Goal: Find specific page/section: Find specific page/section

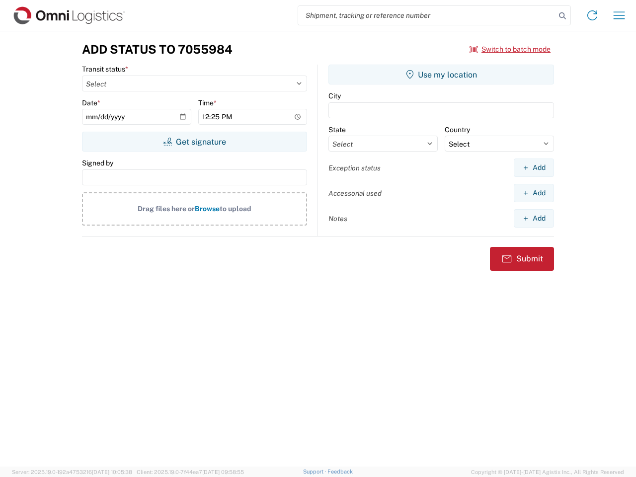
click at [427, 15] on input "search" at bounding box center [427, 15] width 258 height 19
click at [563, 16] on icon at bounding box center [563, 16] width 14 height 14
click at [593, 15] on icon at bounding box center [593, 15] width 16 height 16
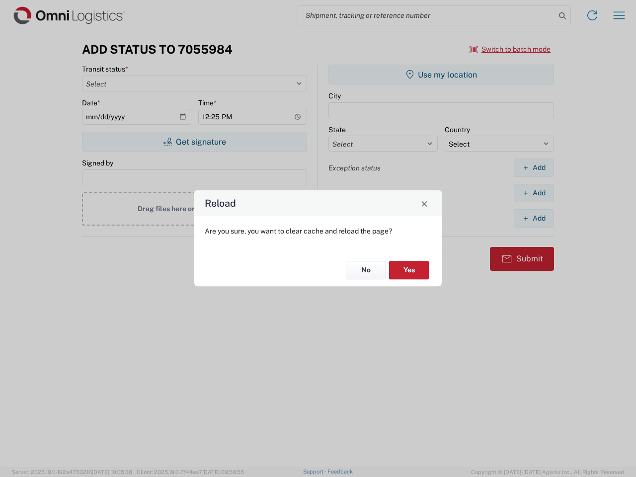
click at [511, 49] on div "Reload Are you sure, you want to clear cache and reload the page? No Yes" at bounding box center [318, 238] width 636 height 477
click at [194, 142] on div "Reload Are you sure, you want to clear cache and reload the page? No Yes" at bounding box center [318, 238] width 636 height 477
click at [441, 75] on div "Reload Are you sure, you want to clear cache and reload the page? No Yes" at bounding box center [318, 238] width 636 height 477
click at [534, 168] on div "Reload Are you sure, you want to clear cache and reload the page? No Yes" at bounding box center [318, 238] width 636 height 477
click at [534, 193] on div "Reload Are you sure, you want to clear cache and reload the page? No Yes" at bounding box center [318, 238] width 636 height 477
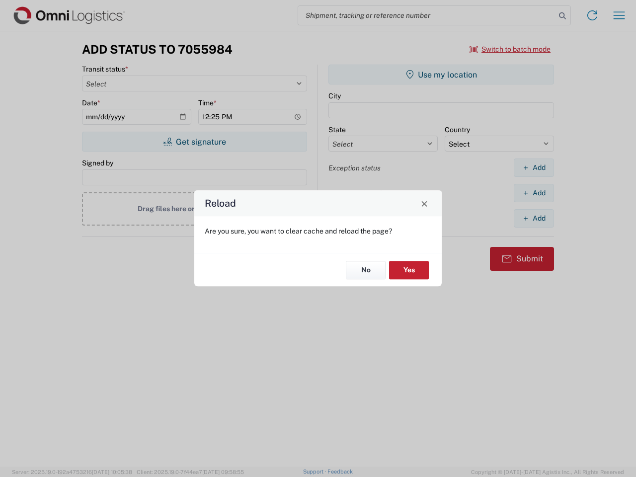
click at [534, 218] on div "Reload Are you sure, you want to clear cache and reload the page? No Yes" at bounding box center [318, 238] width 636 height 477
